Goal: Information Seeking & Learning: Learn about a topic

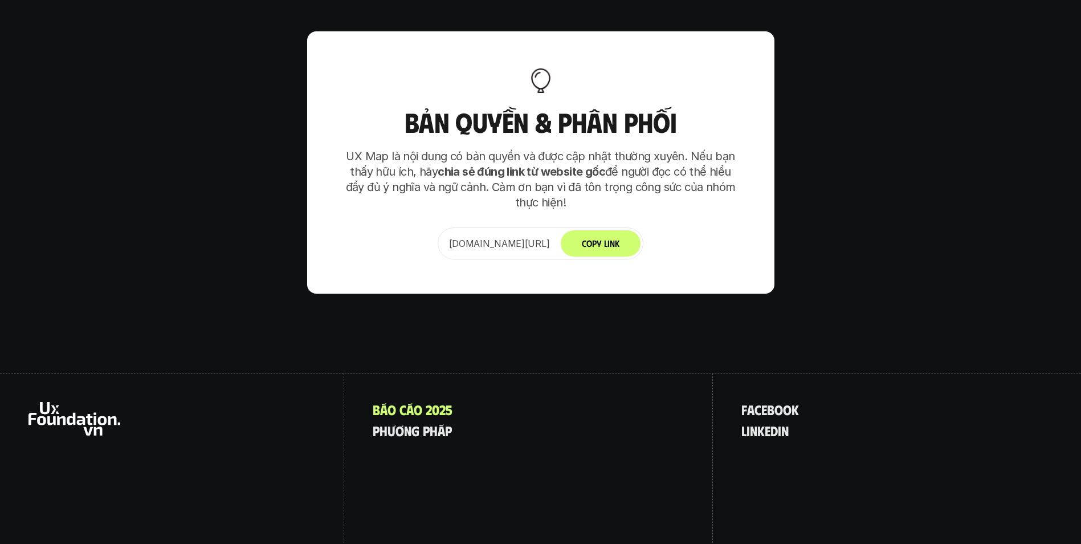
scroll to position [7296, 0]
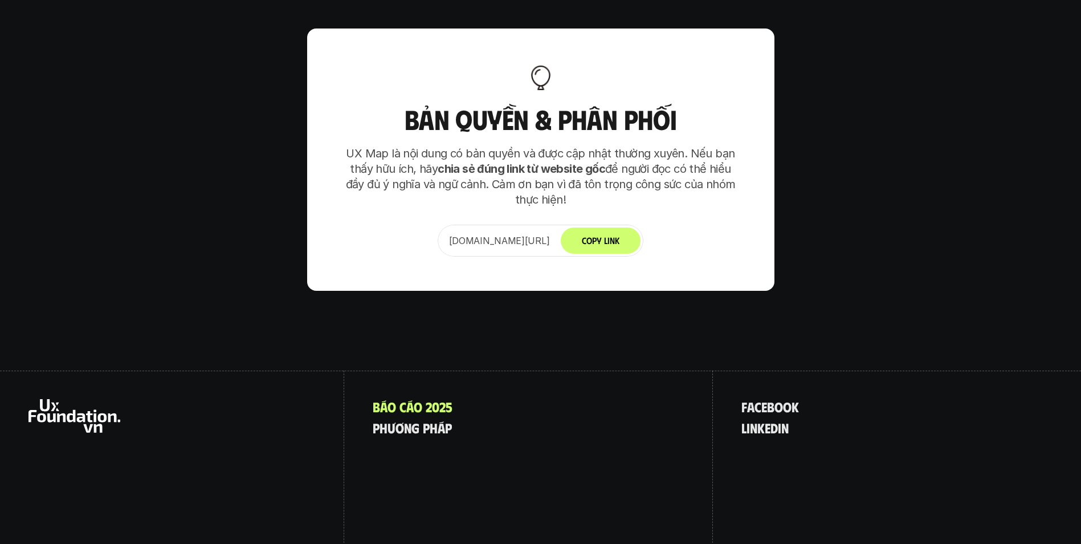
drag, startPoint x: 150, startPoint y: 380, endPoint x: 476, endPoint y: 356, distance: 326.9
click at [472, 370] on div "B á o c á o 2 0 2 5 p h ư ơ n g p h á p f a c e b o o k l i n k e d i n" at bounding box center [540, 470] width 1081 height 201
drag, startPoint x: 1064, startPoint y: 442, endPoint x: 1046, endPoint y: 451, distance: 19.9
click at [1048, 451] on div "f a c e b o o k l i n k e d i n" at bounding box center [897, 470] width 368 height 201
click at [84, 399] on use at bounding box center [74, 416] width 92 height 34
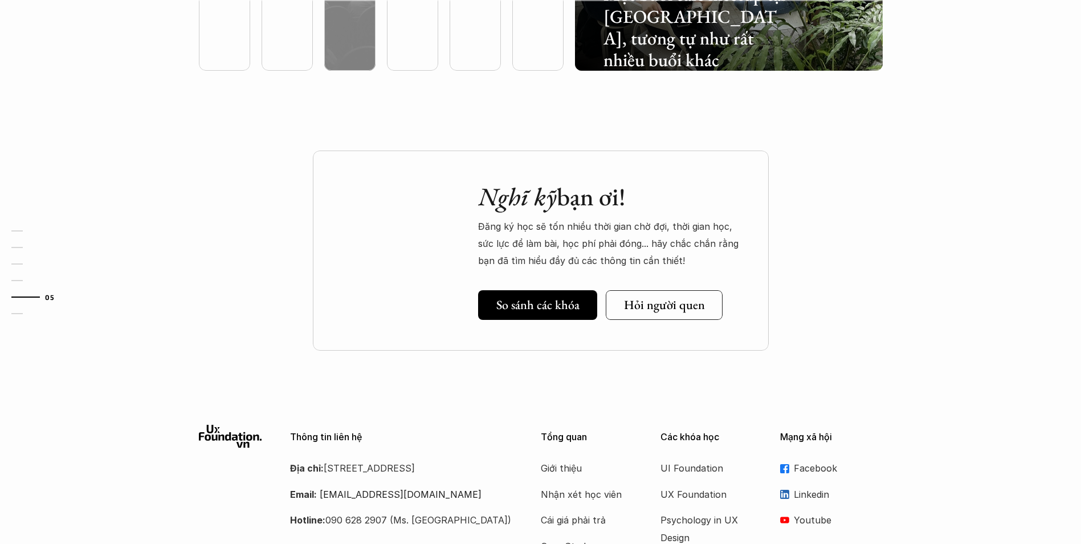
scroll to position [3443, 0]
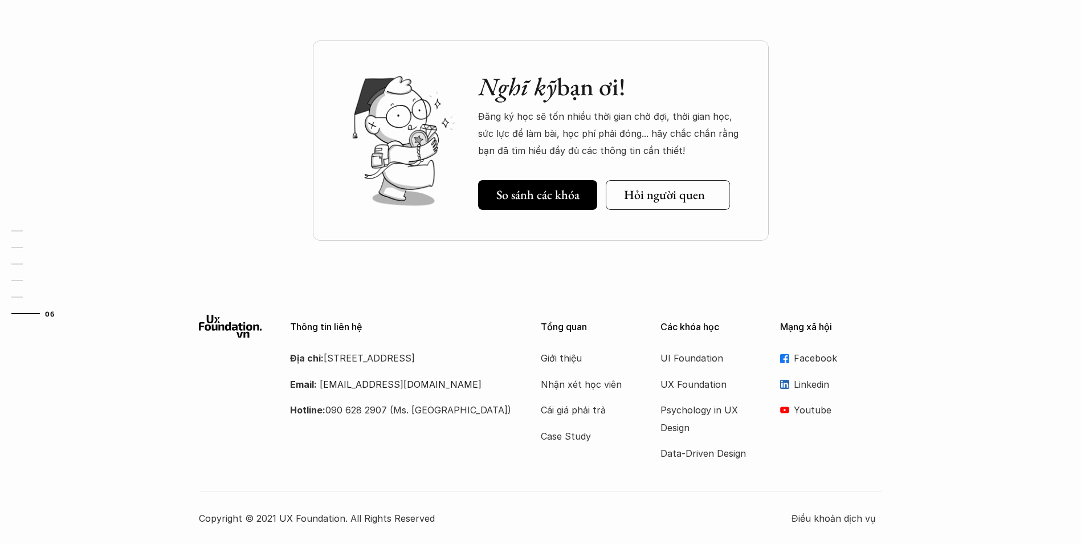
click at [655, 188] on h5 "Hỏi người quen" at bounding box center [664, 195] width 81 height 15
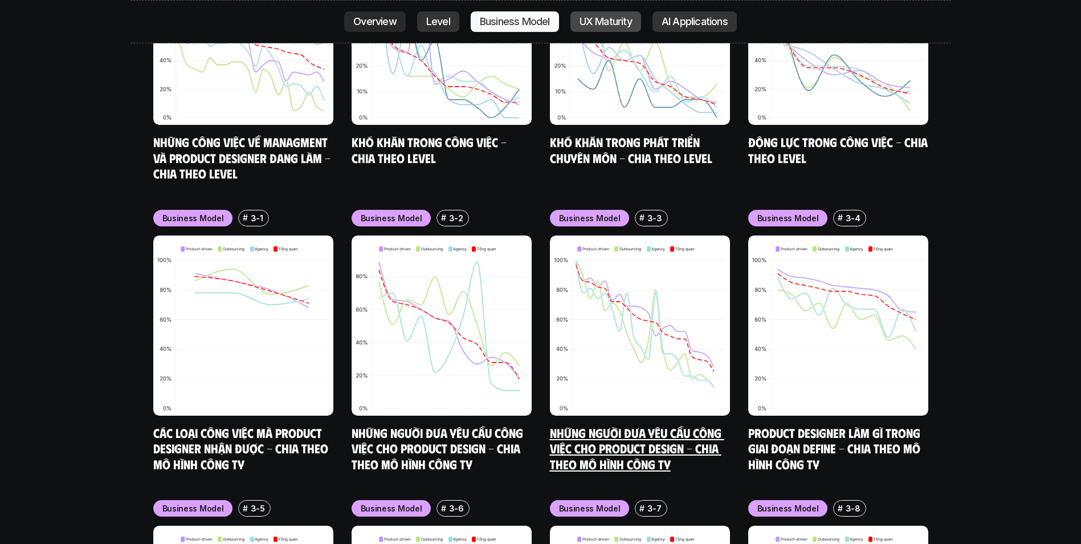
scroll to position [4434, 0]
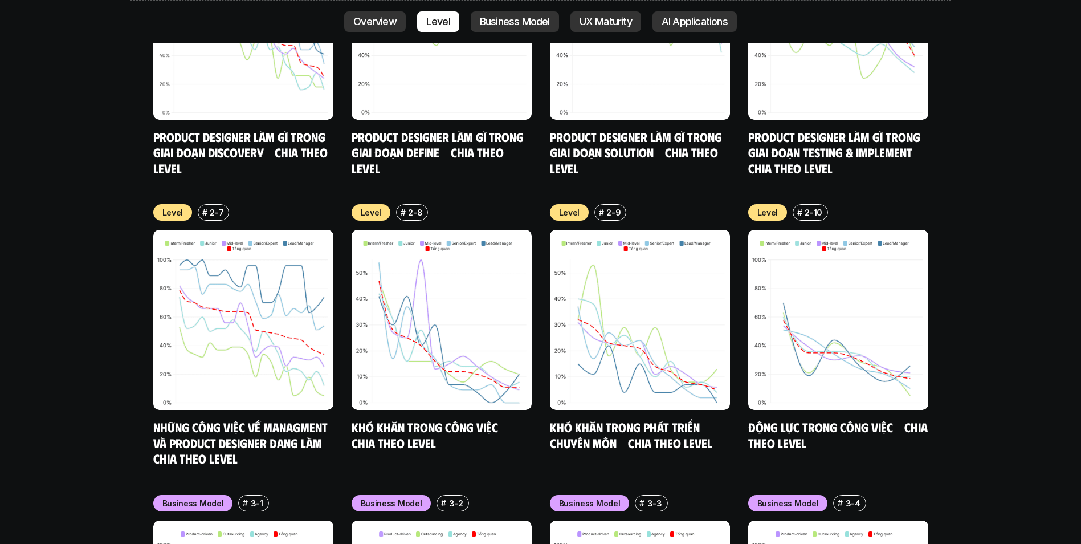
drag, startPoint x: 780, startPoint y: 243, endPoint x: 953, endPoint y: 173, distance: 186.2
click at [953, 173] on div "nội dung báo cáo Designer ở các level, hoặc trong các môi trường khác nhau đang…" at bounding box center [540, 496] width 1081 height 3483
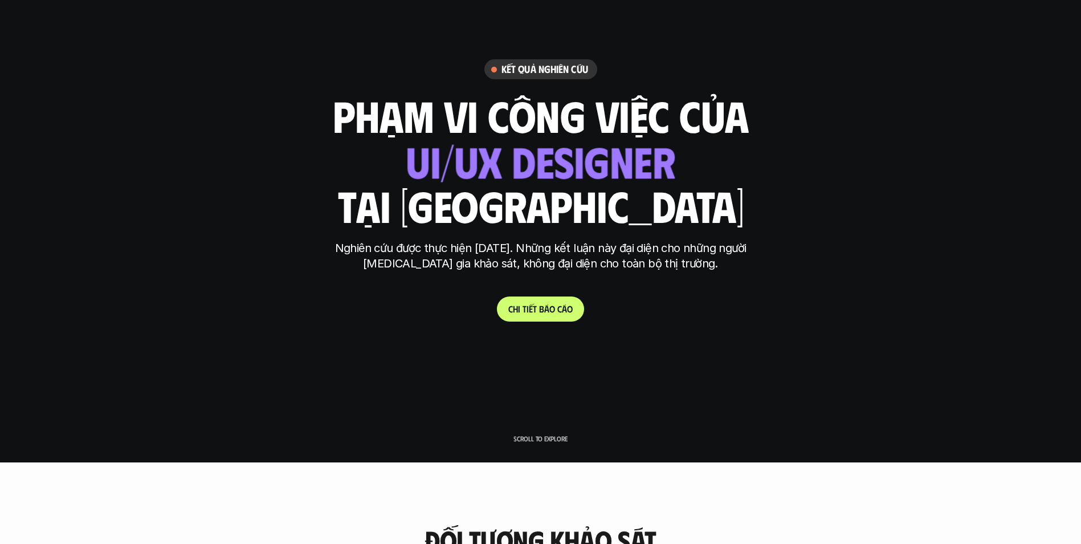
scroll to position [0, 0]
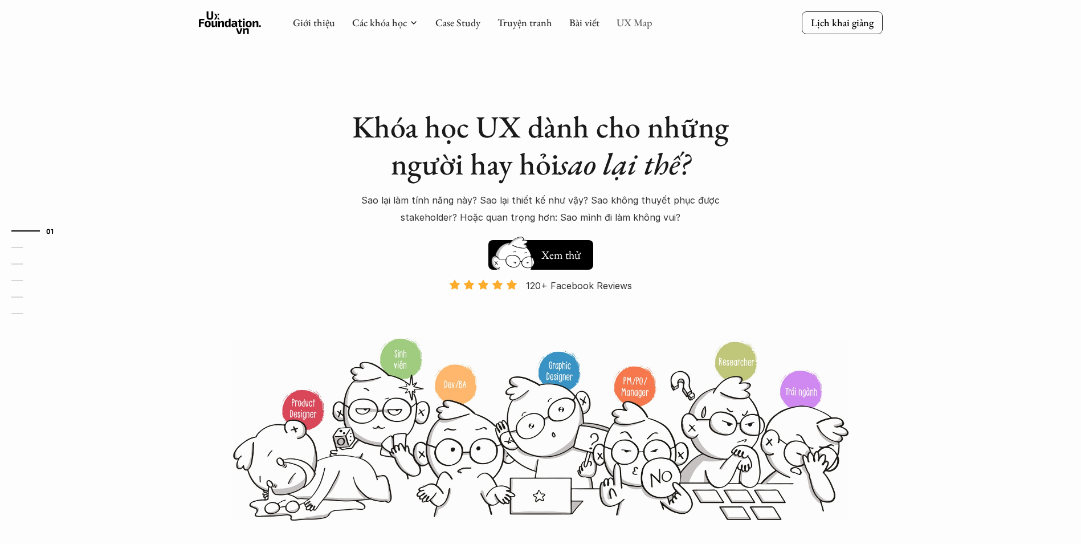
click at [642, 24] on link "UX Map" at bounding box center [635, 22] width 36 height 13
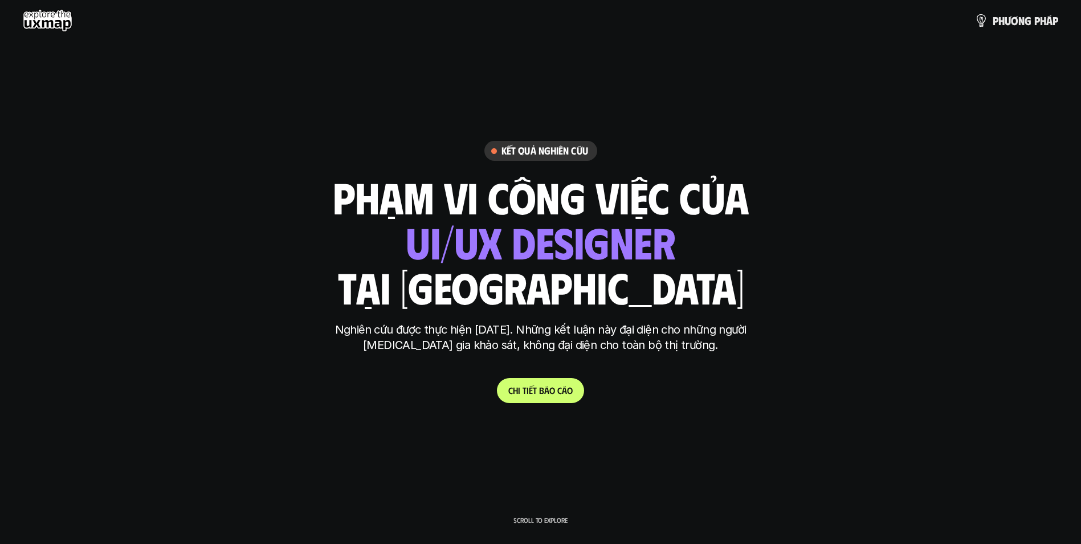
click at [50, 22] on use at bounding box center [48, 20] width 50 height 23
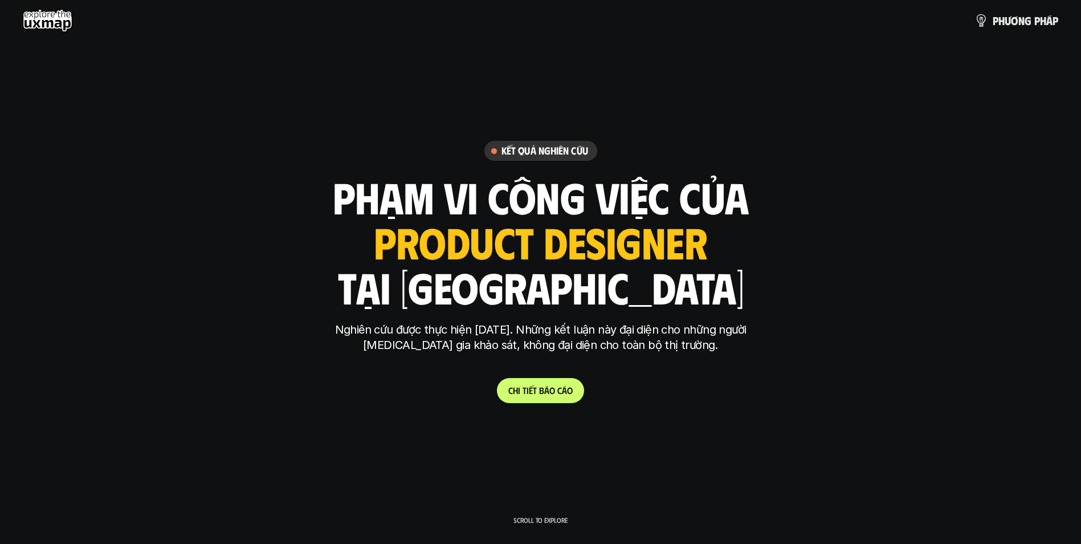
click at [50, 22] on use at bounding box center [48, 20] width 50 height 23
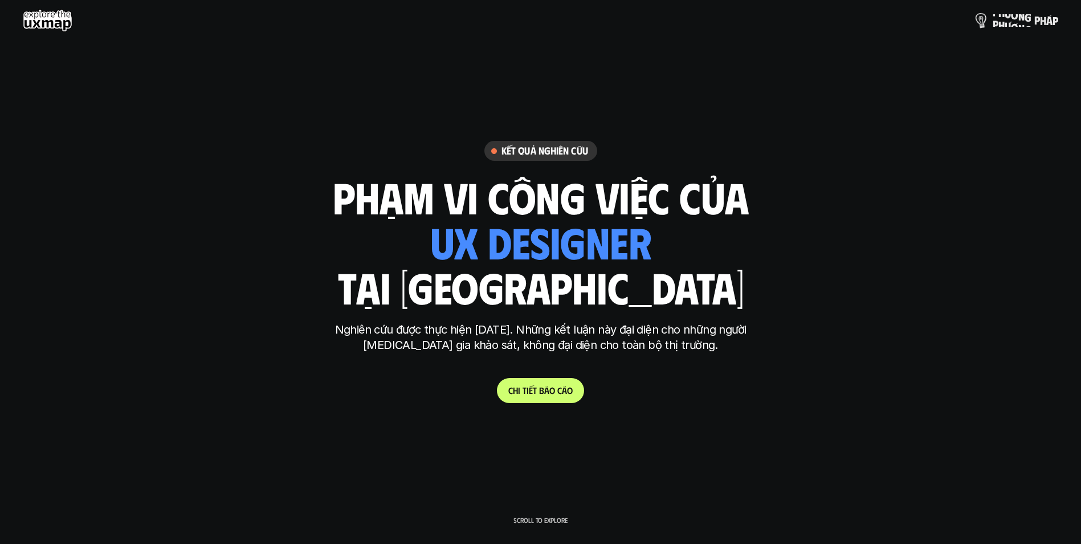
click at [1005, 21] on p "p h ư ơ n g p h á p" at bounding box center [1026, 20] width 66 height 13
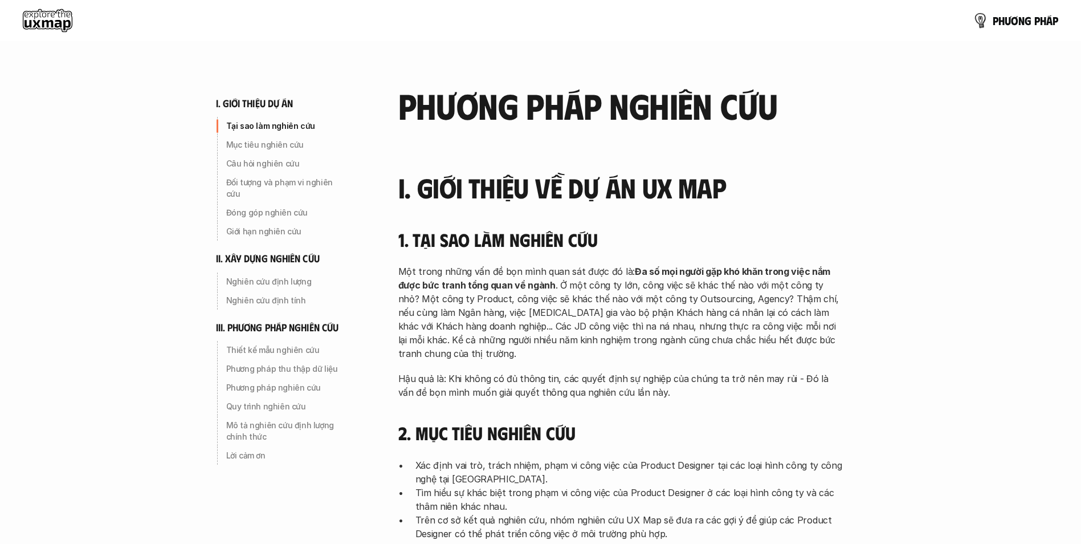
click at [980, 22] on img at bounding box center [980, 20] width 17 height 17
click at [1012, 18] on p "p h ư ơ n g p h á p" at bounding box center [1026, 20] width 66 height 13
click at [59, 23] on use at bounding box center [48, 20] width 50 height 23
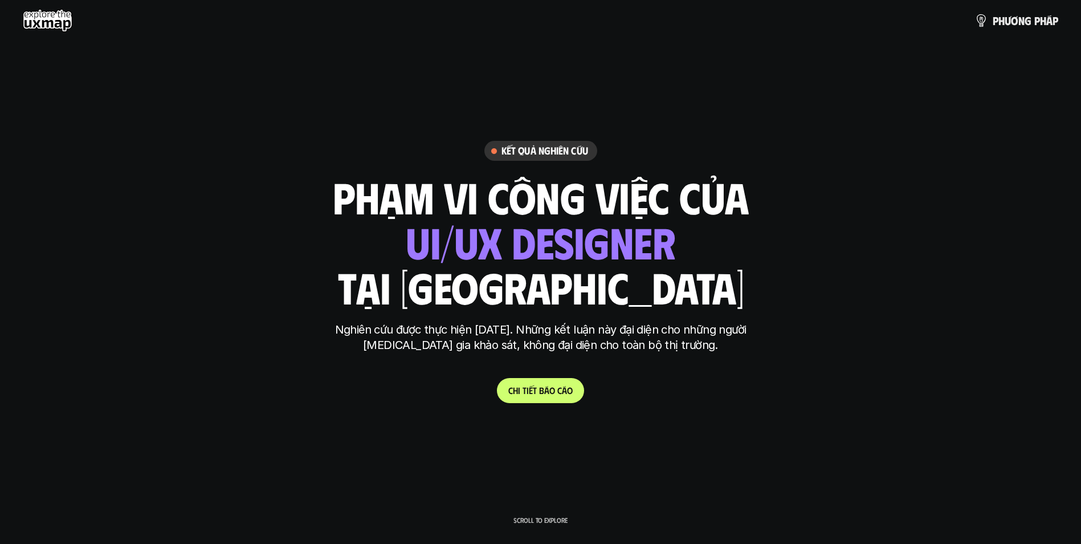
click at [493, 148] on div "Kết quả nghiên cứu" at bounding box center [540, 151] width 113 height 20
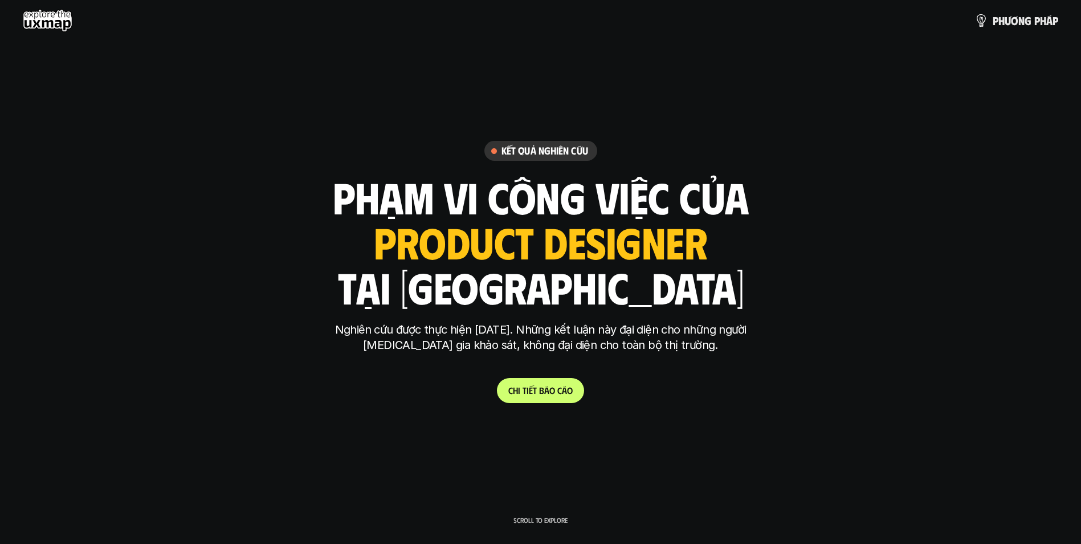
drag, startPoint x: 492, startPoint y: 153, endPoint x: 488, endPoint y: 174, distance: 22.1
click at [495, 153] on icon at bounding box center [494, 151] width 6 height 6
